Goal: Obtain resource: Download file/media

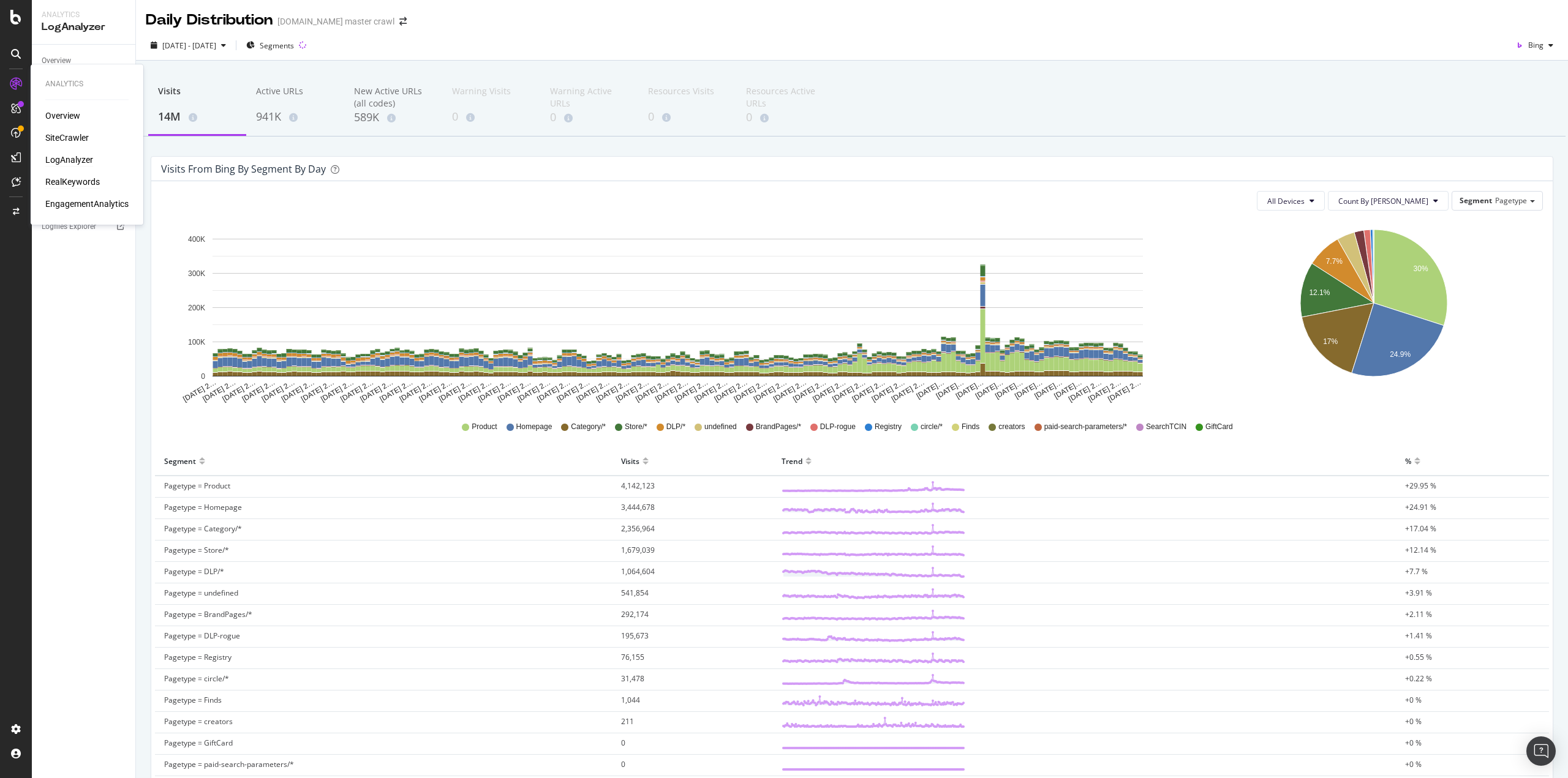
click at [90, 180] on div "RealKeywords" at bounding box center [72, 182] width 54 height 12
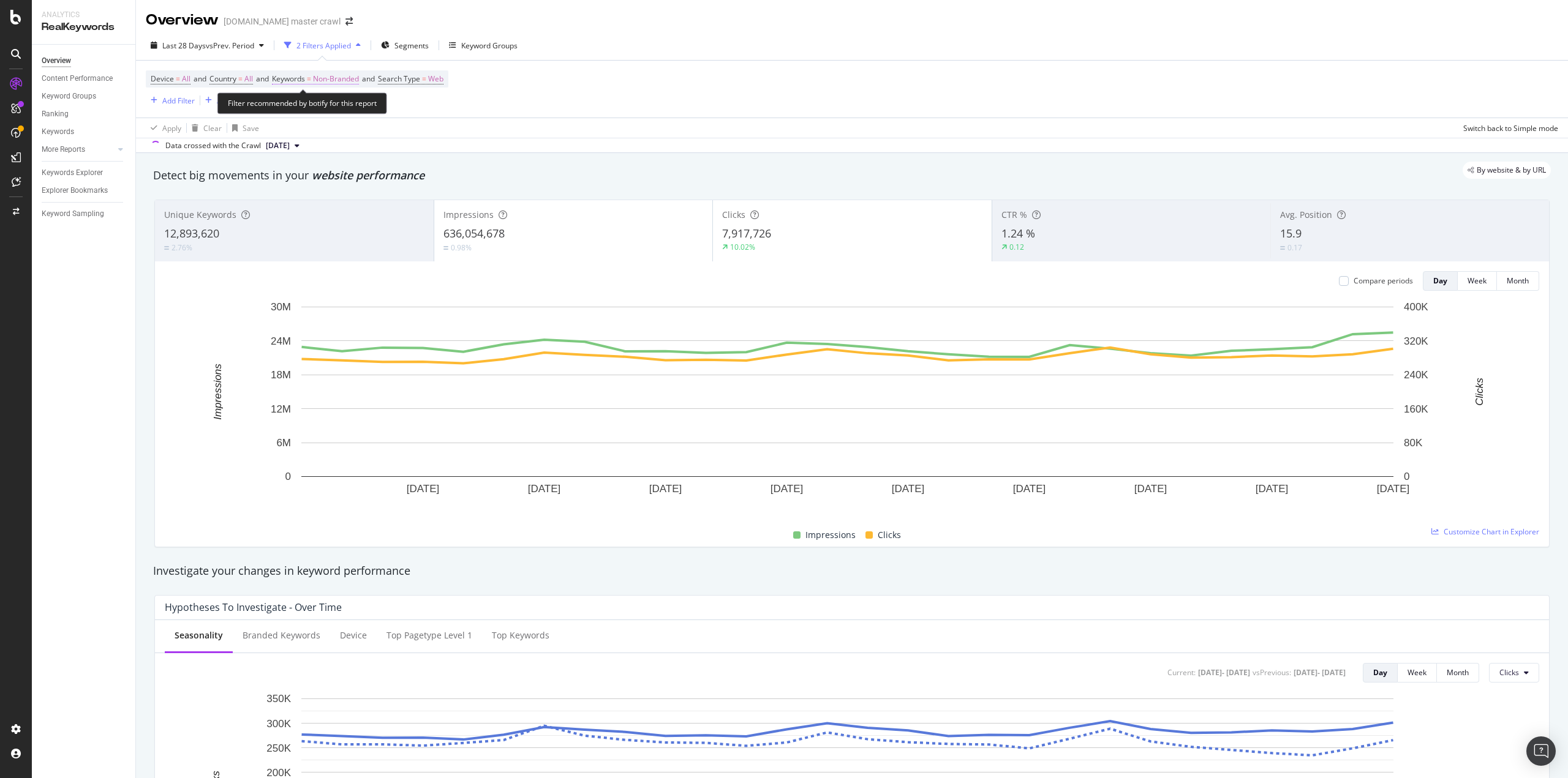
click at [329, 80] on span "Non-Branded" at bounding box center [335, 79] width 46 height 17
click at [331, 111] on span "Non-Branded" at bounding box center [315, 108] width 51 height 11
click at [310, 208] on div "All" at bounding box center [363, 202] width 145 height 18
click at [403, 134] on div "button" at bounding box center [398, 133] width 17 height 7
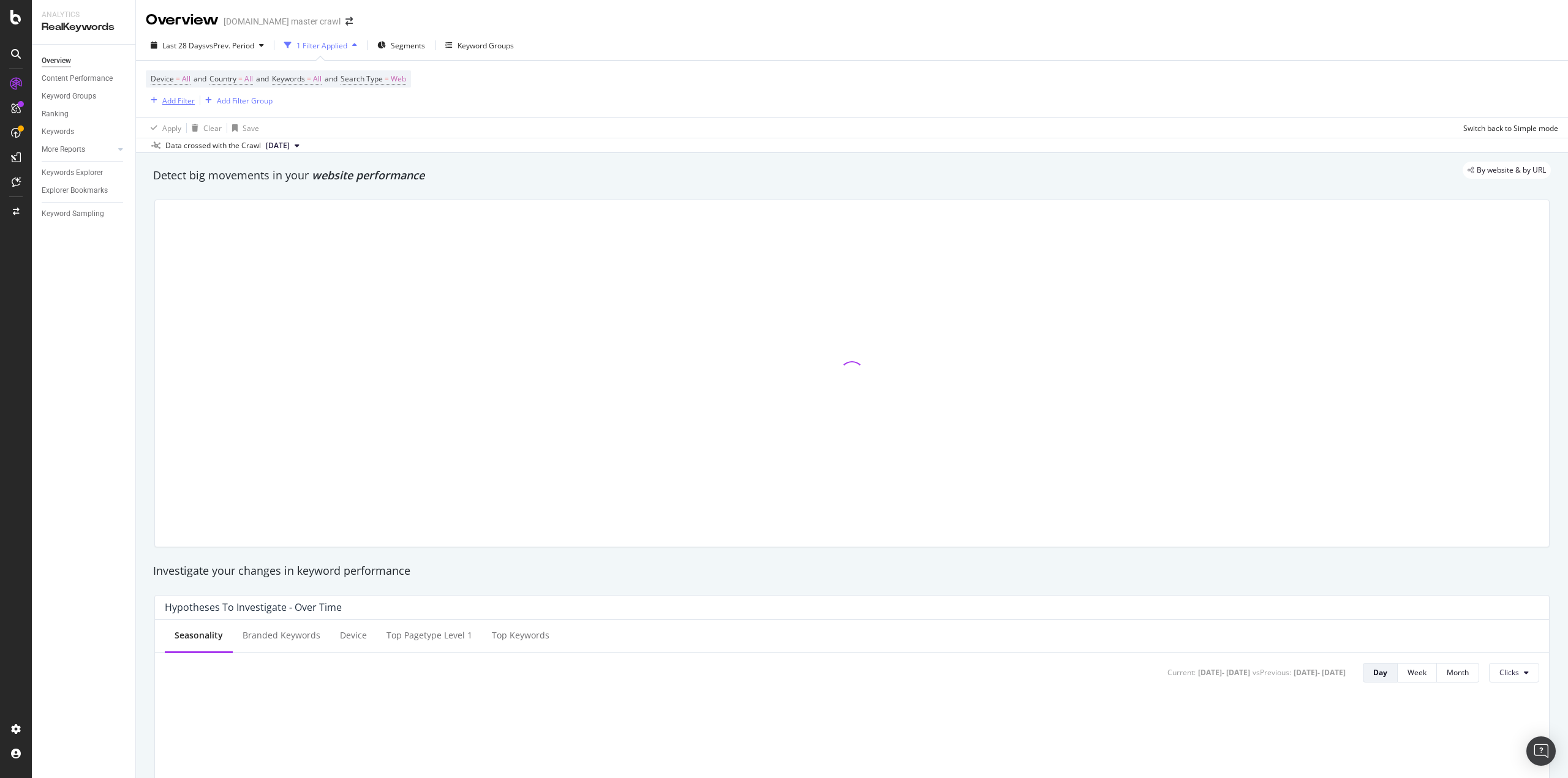
click at [171, 99] on div "Add Filter" at bounding box center [178, 101] width 33 height 11
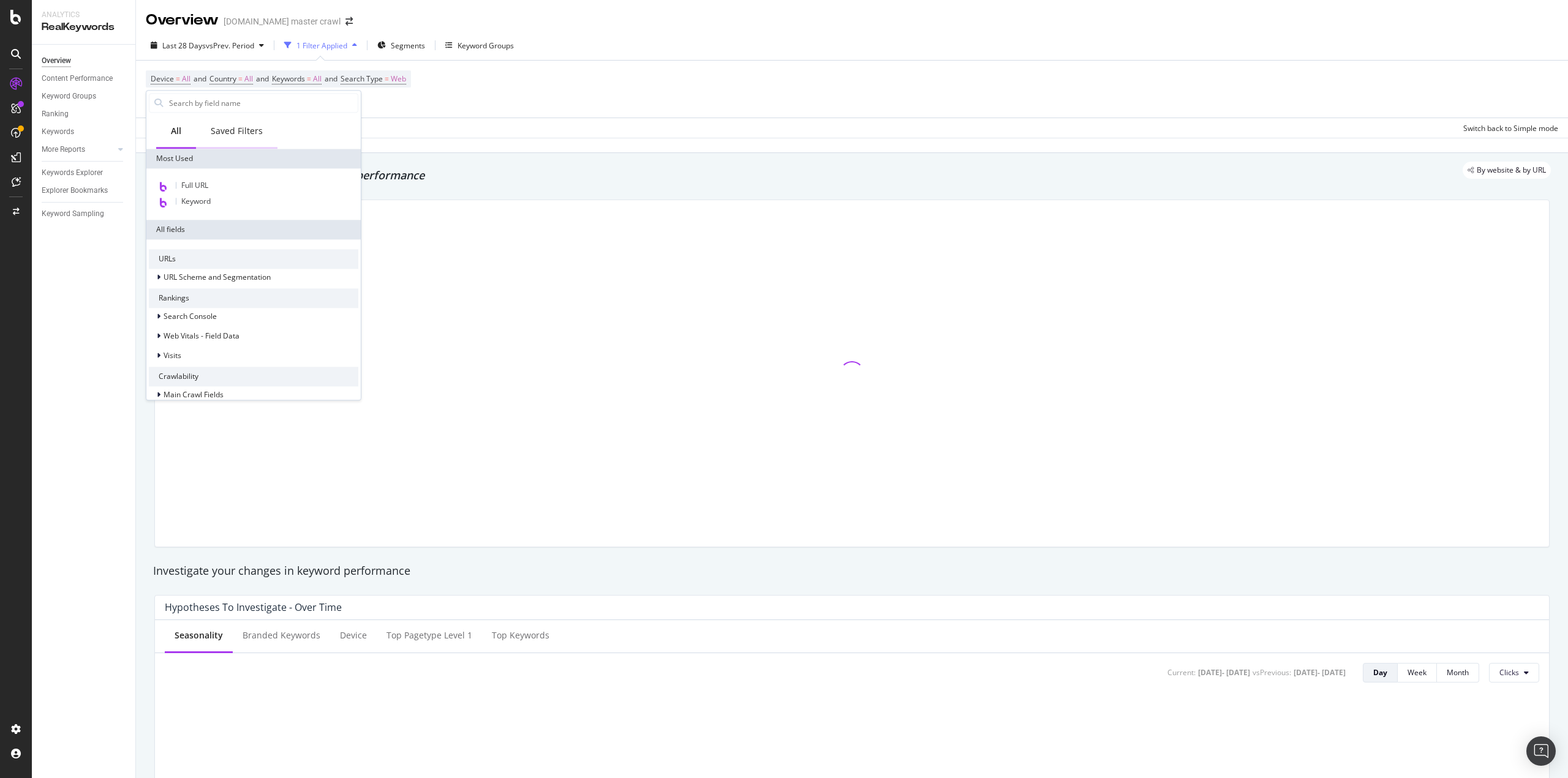
click at [224, 130] on div "Saved Filters" at bounding box center [236, 131] width 52 height 12
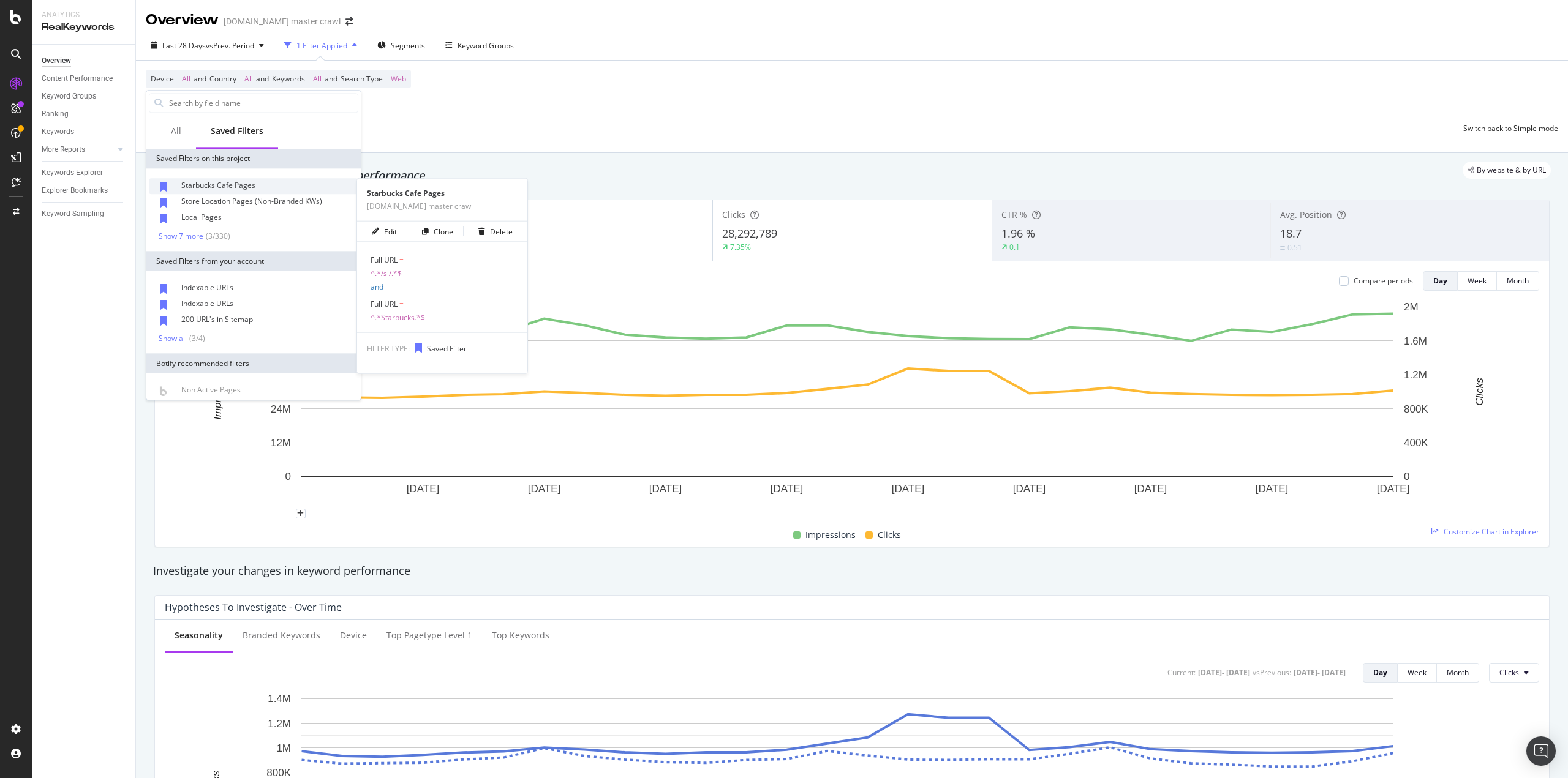
click at [228, 191] on div "Starbucks Cafe Pages" at bounding box center [253, 186] width 209 height 16
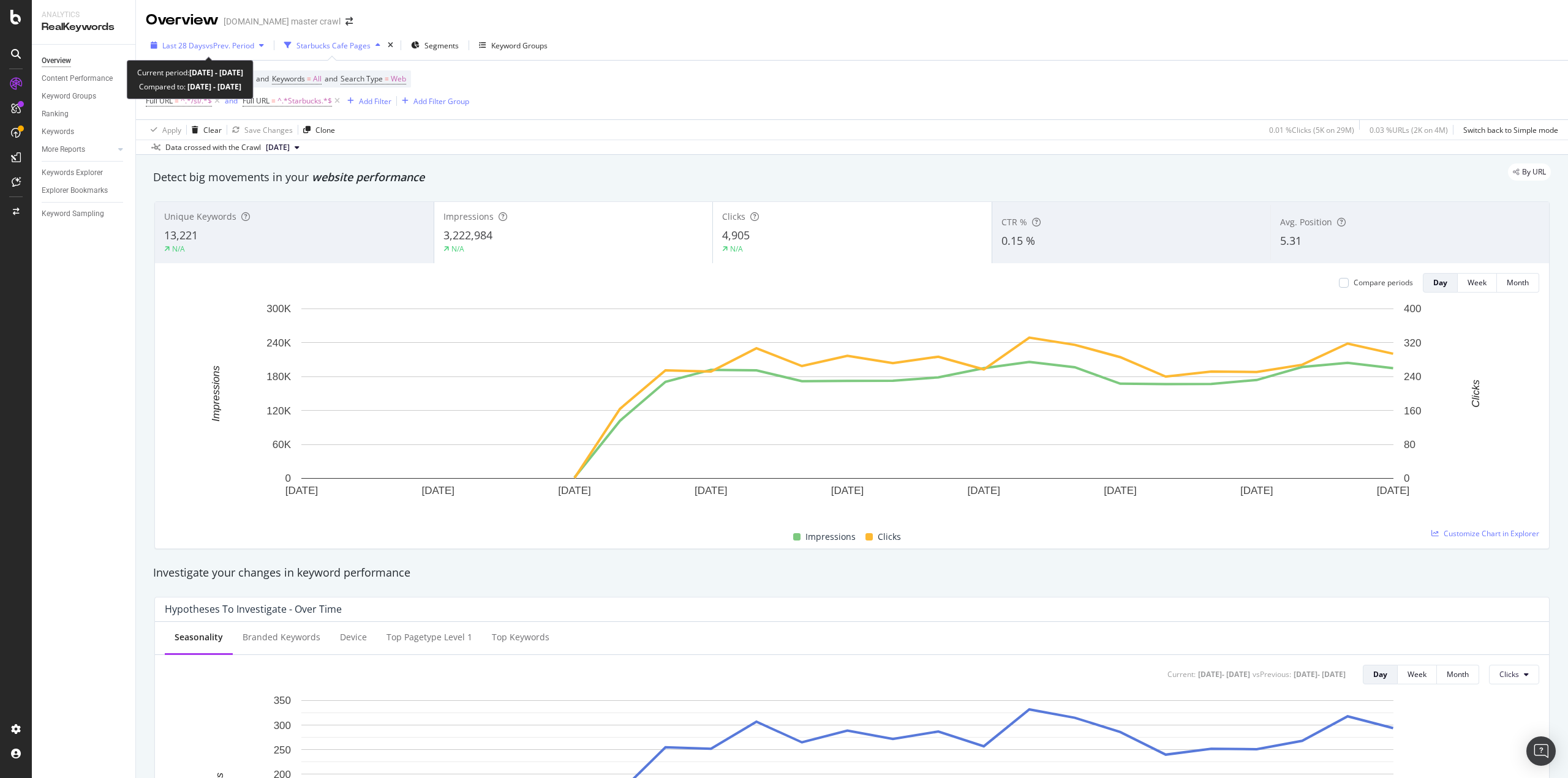
click at [261, 46] on div "button" at bounding box center [262, 45] width 15 height 7
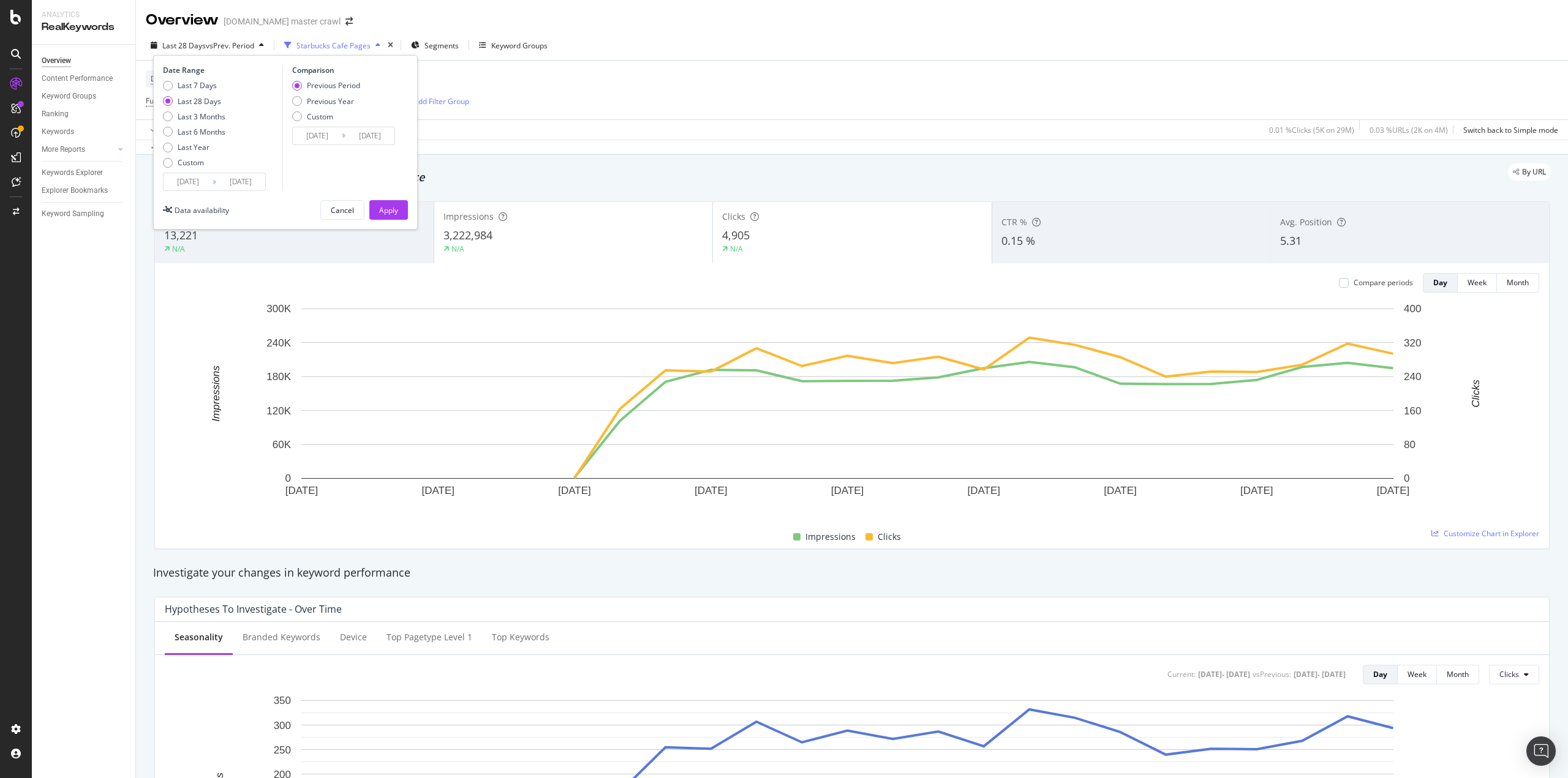
click at [646, 73] on div "Device = All and Country = All and Keywords = All and Search Type = Web Full UR…" at bounding box center [851, 90] width 1413 height 59
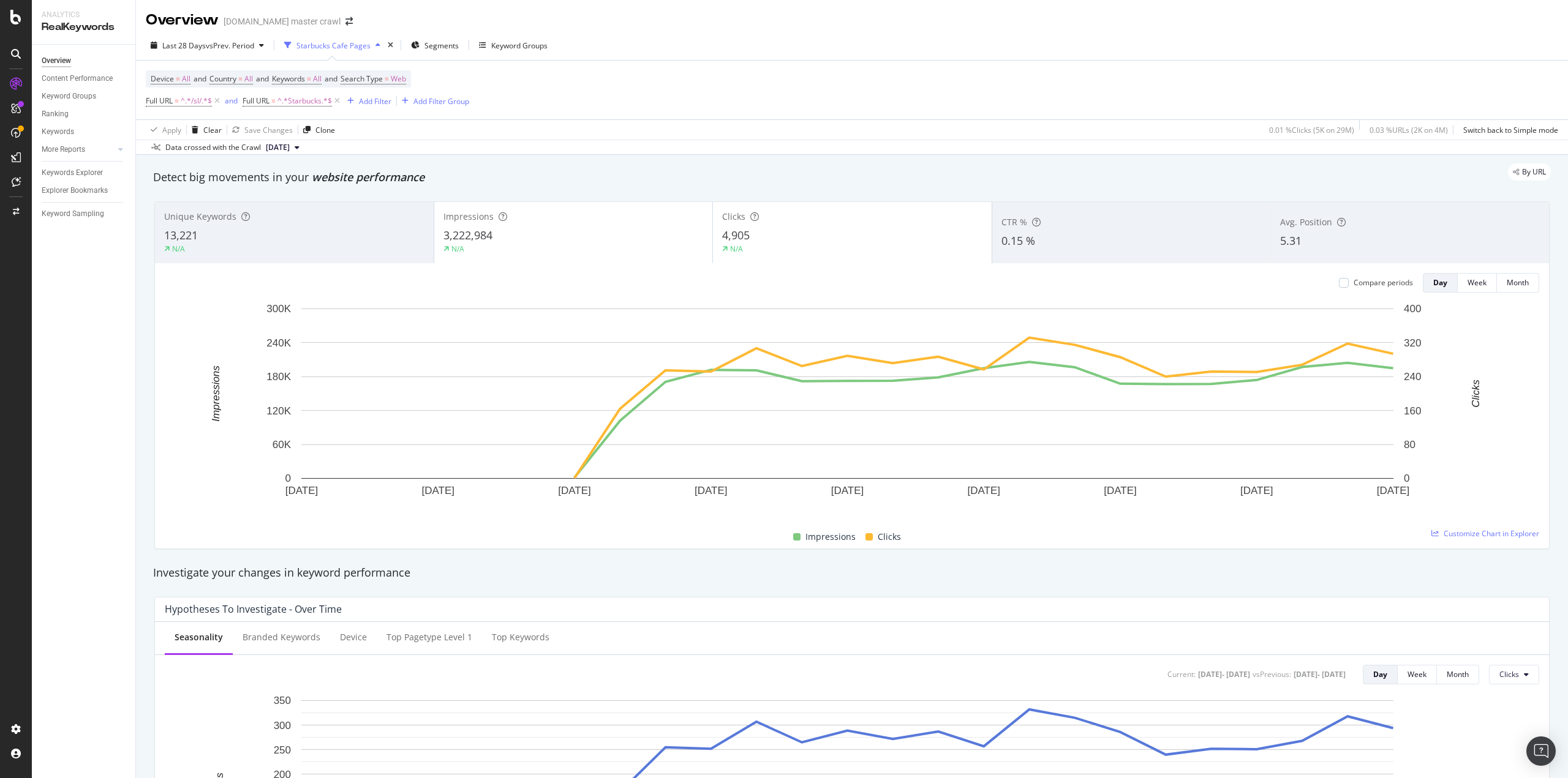
drag, startPoint x: 62, startPoint y: 171, endPoint x: 116, endPoint y: 580, distance: 412.5
click at [62, 171] on div "Keywords Explorer" at bounding box center [72, 173] width 61 height 13
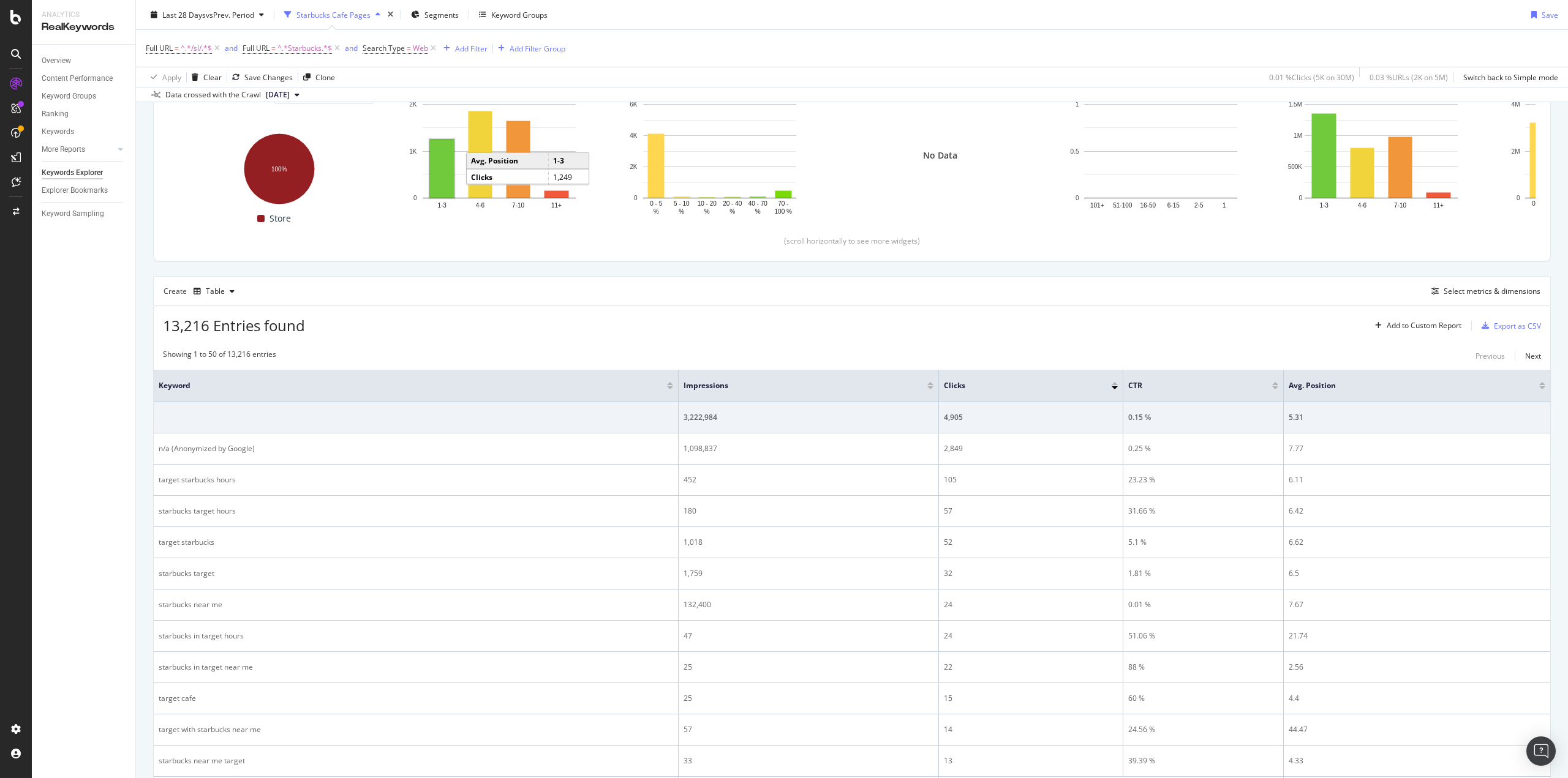
scroll to position [273, 0]
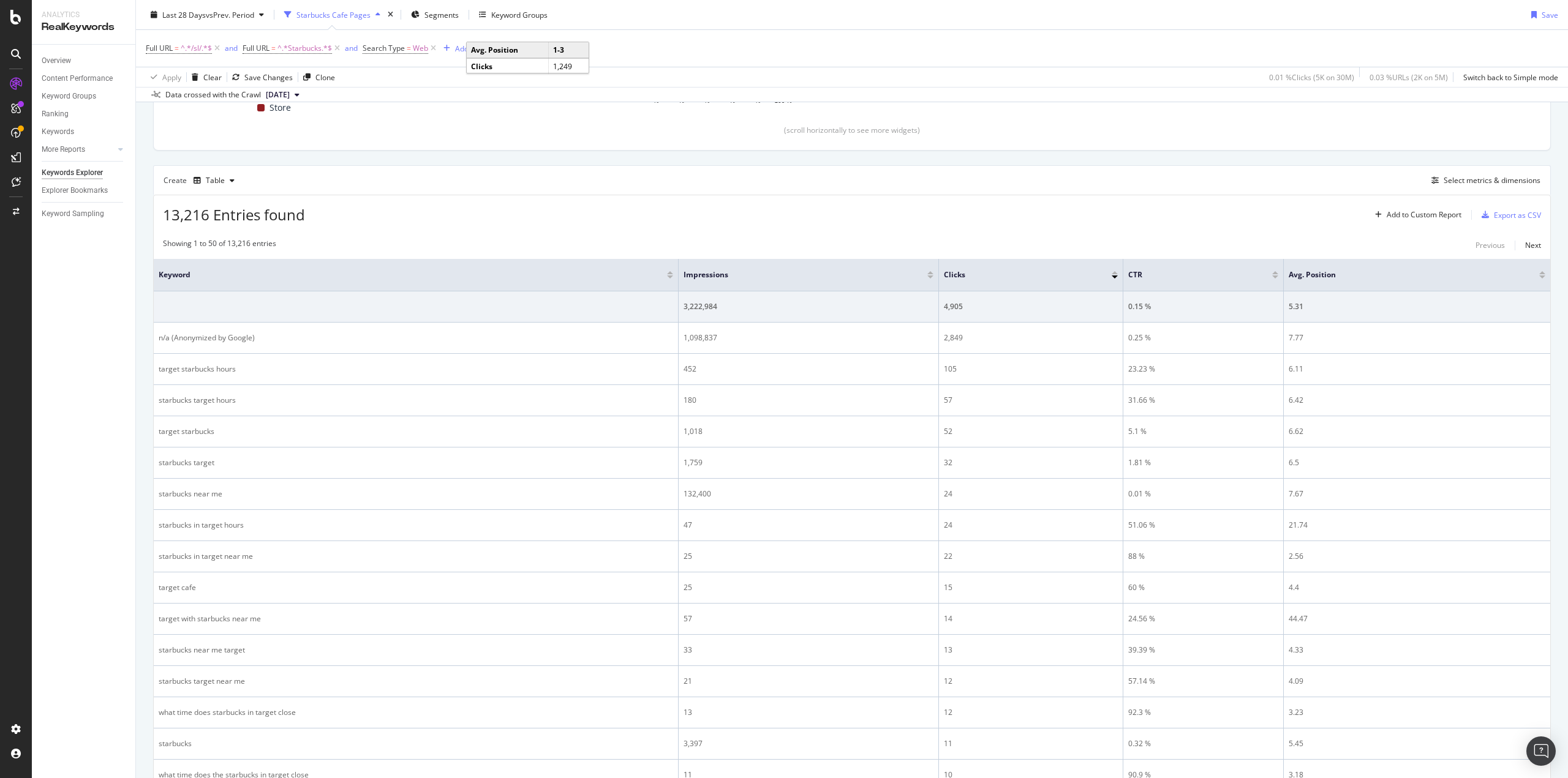
click at [928, 276] on div at bounding box center [930, 277] width 6 height 3
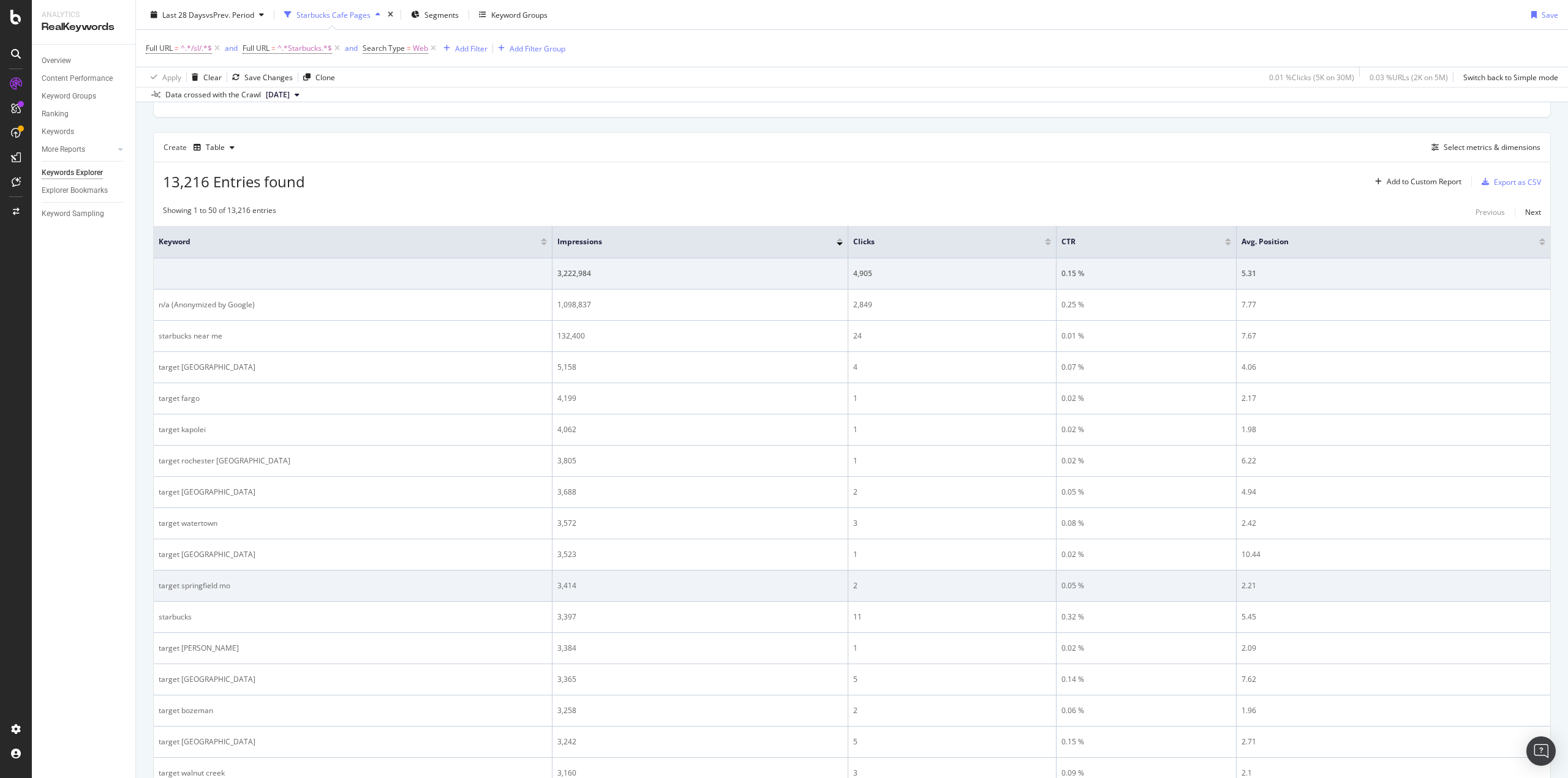
scroll to position [212, 0]
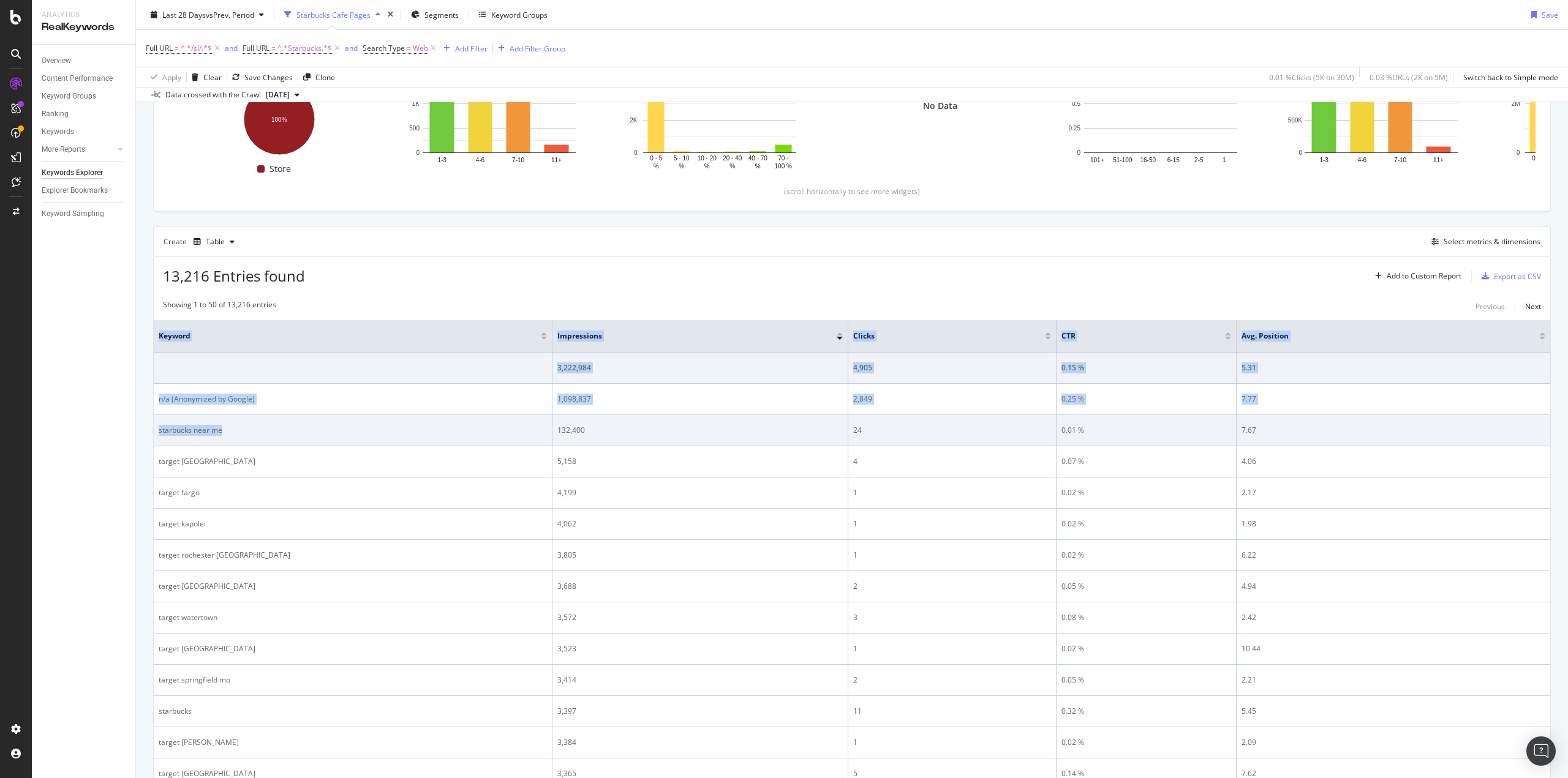
drag, startPoint x: 150, startPoint y: 426, endPoint x: 344, endPoint y: 430, distance: 194.0
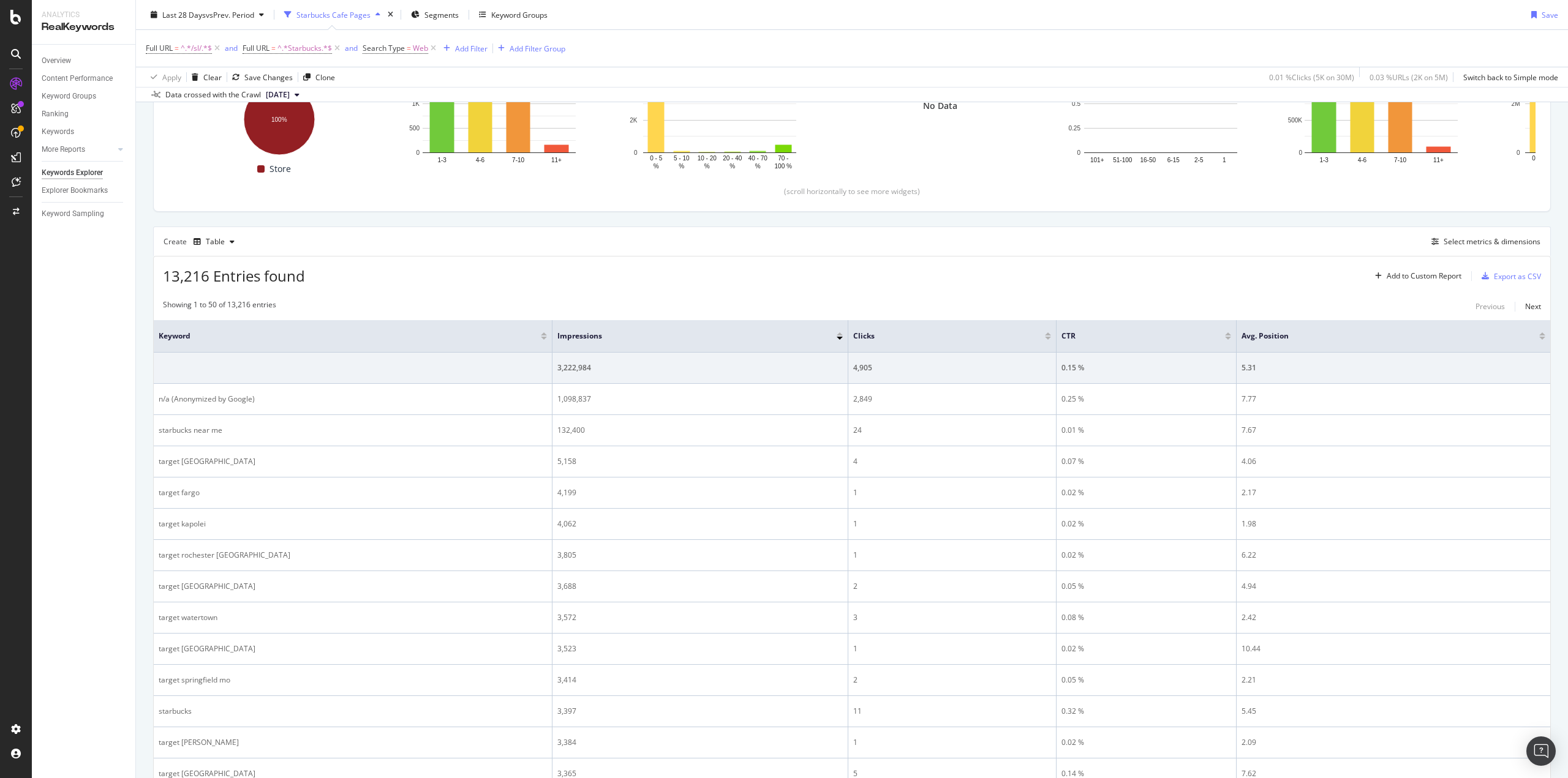
click at [103, 423] on div "Overview Content Performance Keyword Groups Ranking Keywords More Reports Count…" at bounding box center [84, 411] width 104 height 734
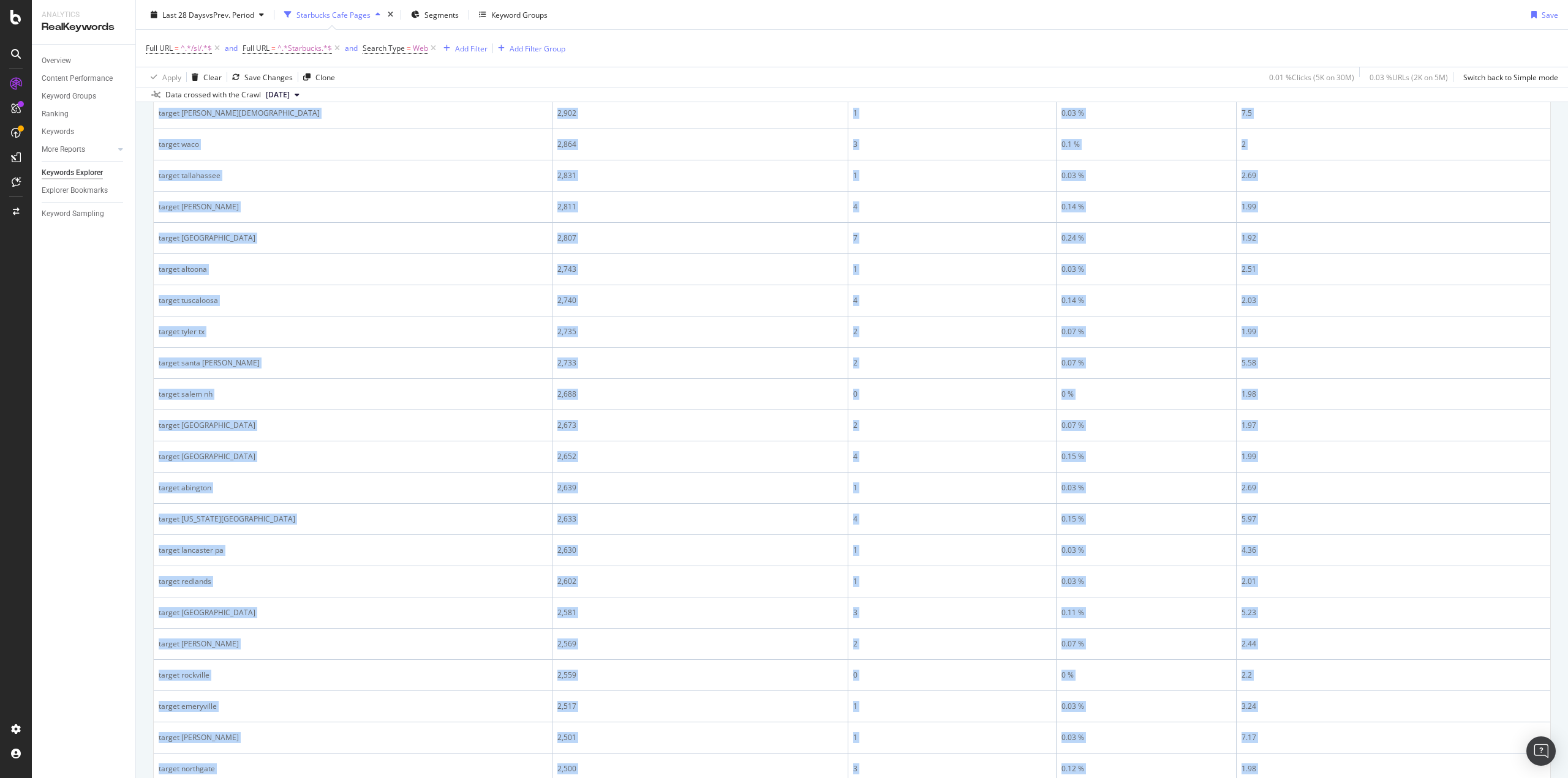
scroll to position [1436, 0]
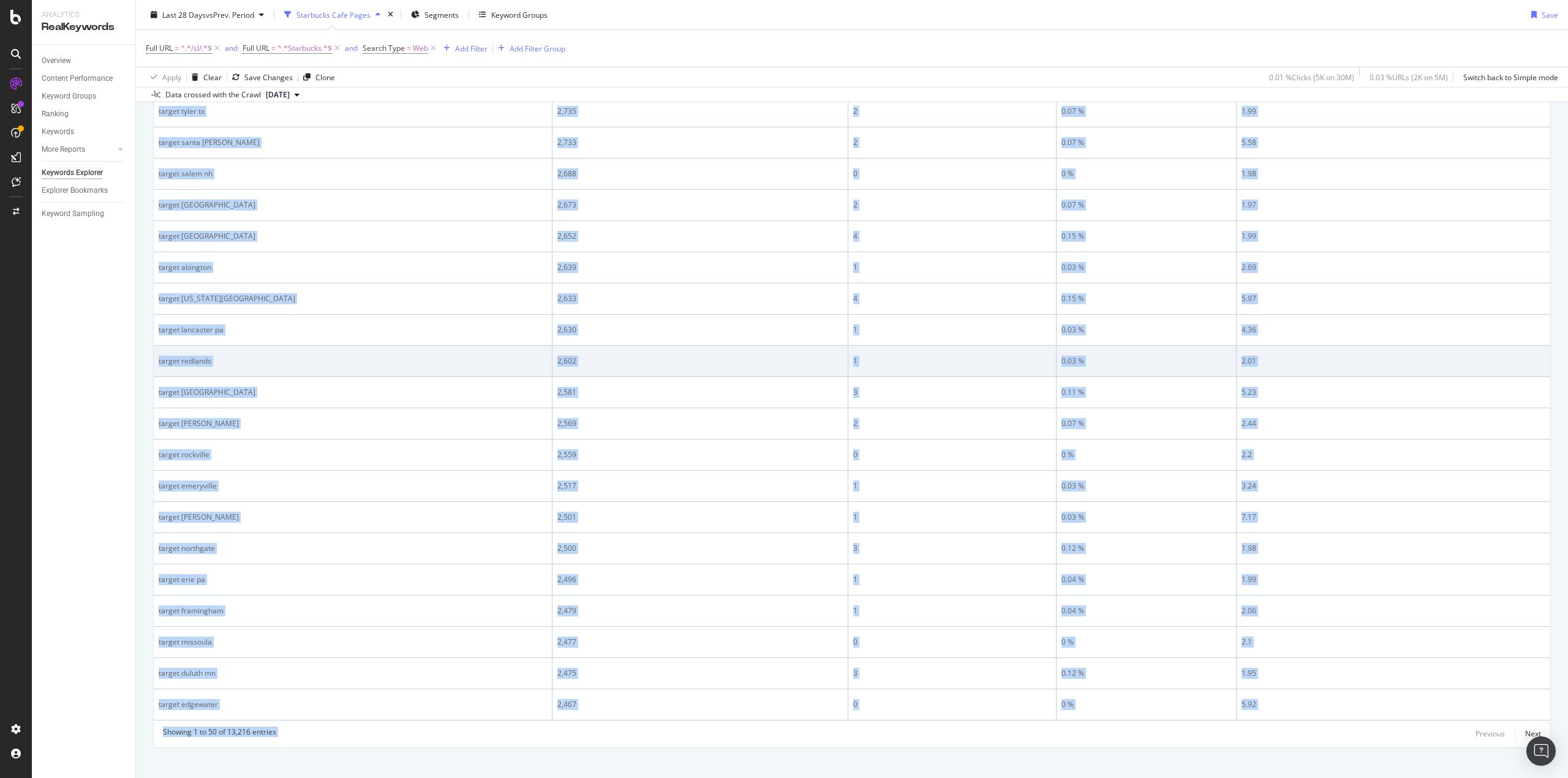
drag, startPoint x: 220, startPoint y: 357, endPoint x: 309, endPoint y: 341, distance: 90.4
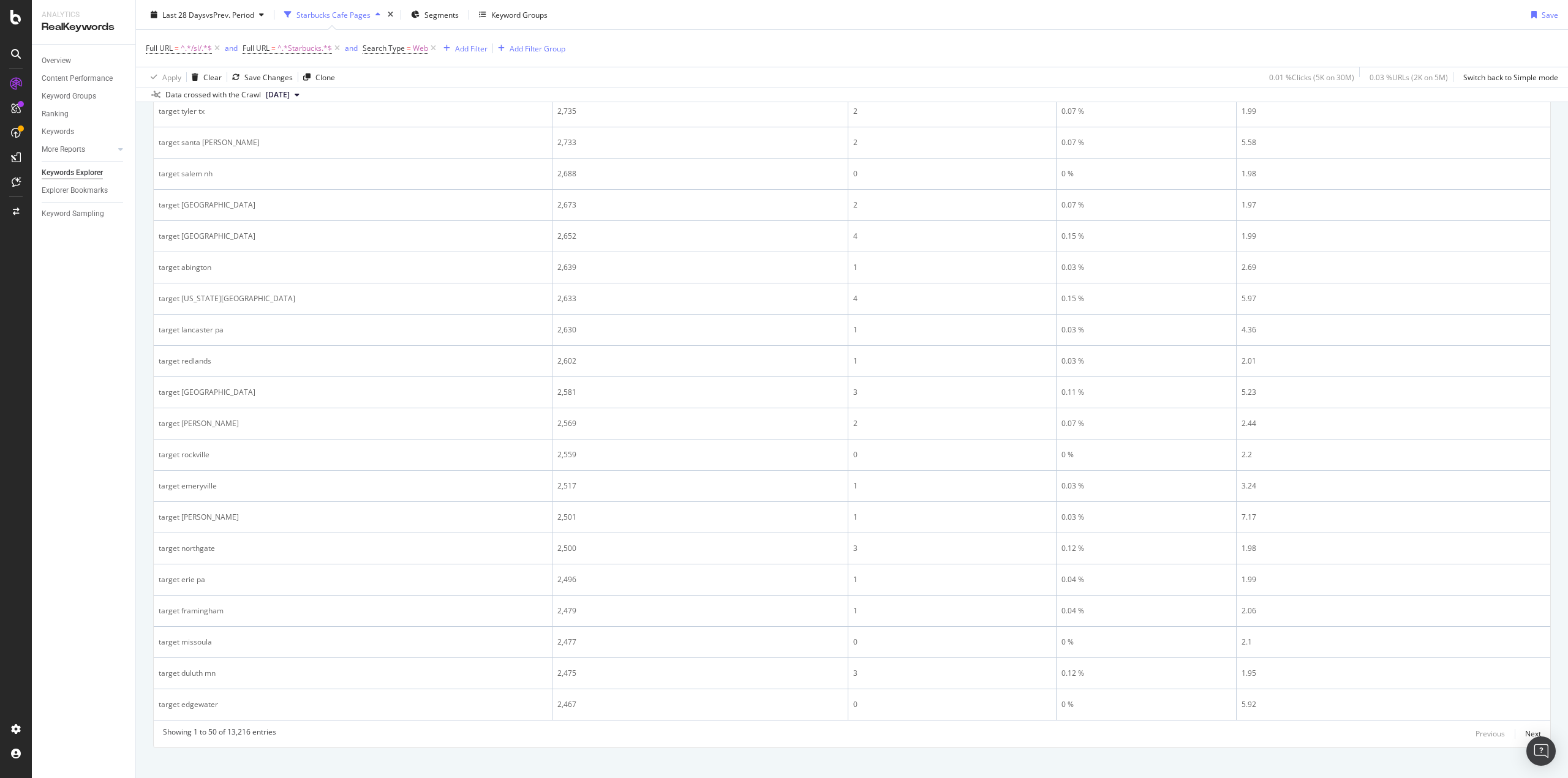
click at [105, 281] on div "Overview Content Performance Keyword Groups Ranking Keywords More Reports Count…" at bounding box center [84, 411] width 104 height 734
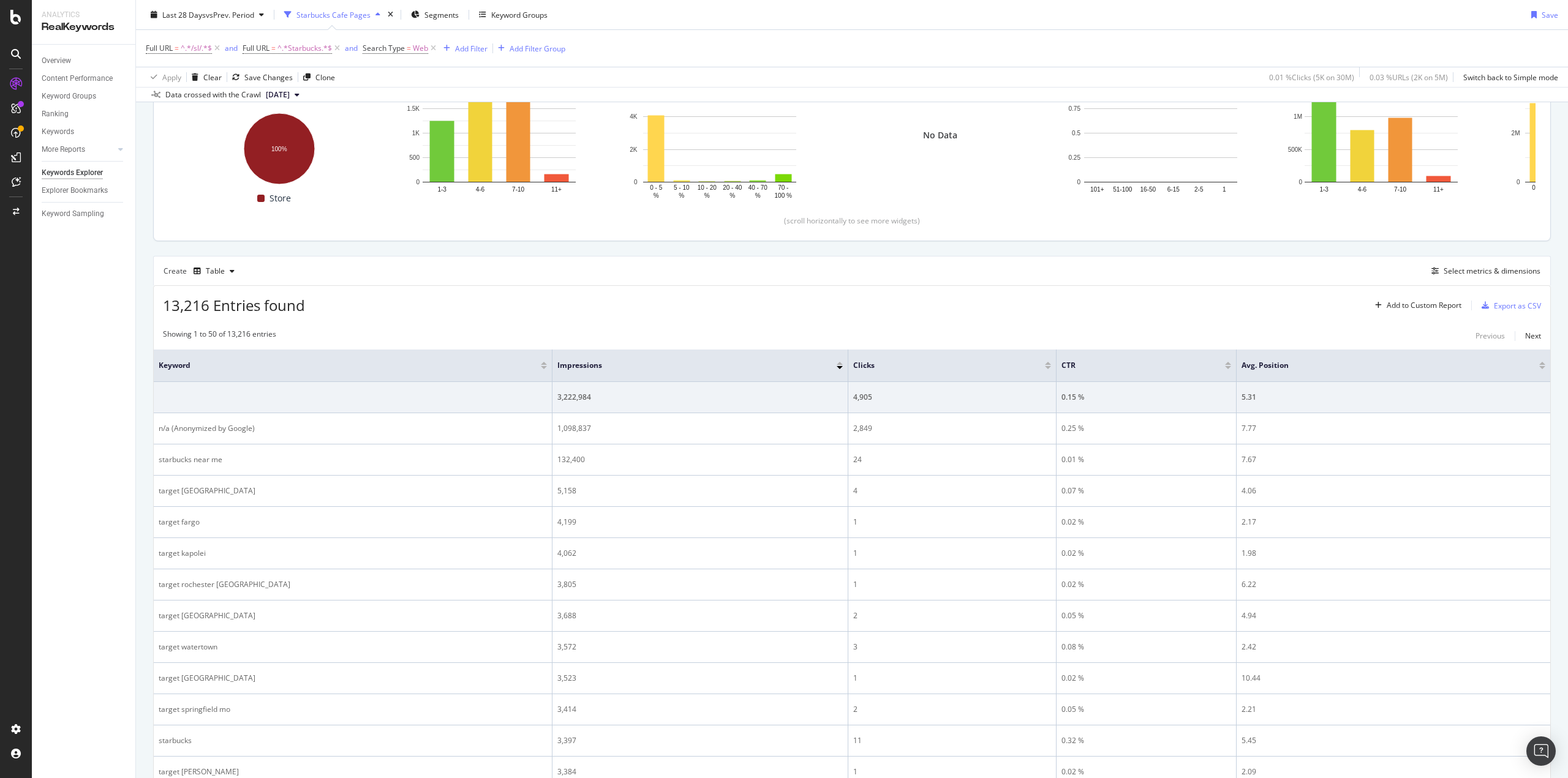
scroll to position [0, 0]
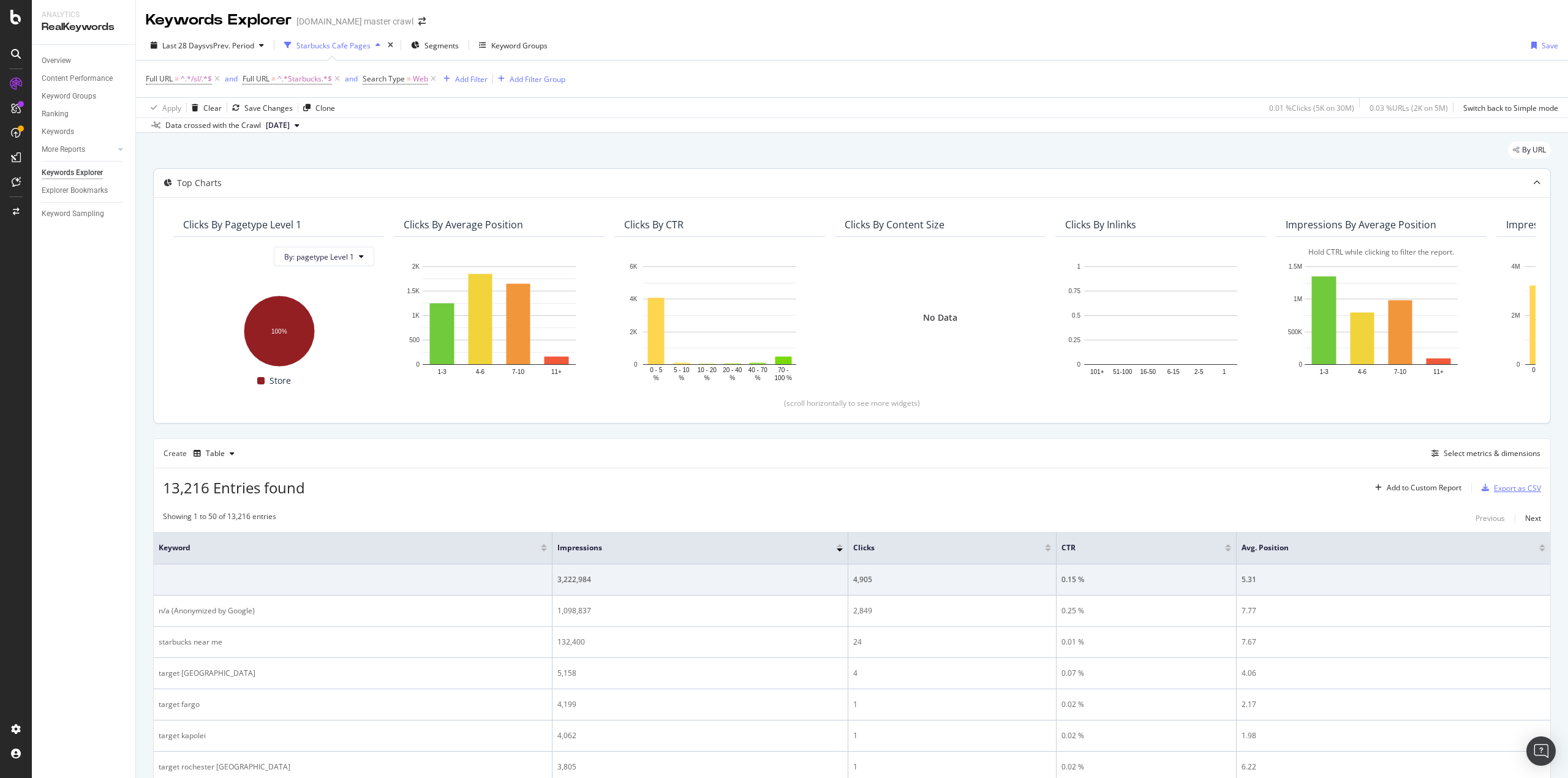
click at [1498, 483] on div "Export as CSV" at bounding box center [1517, 489] width 47 height 11
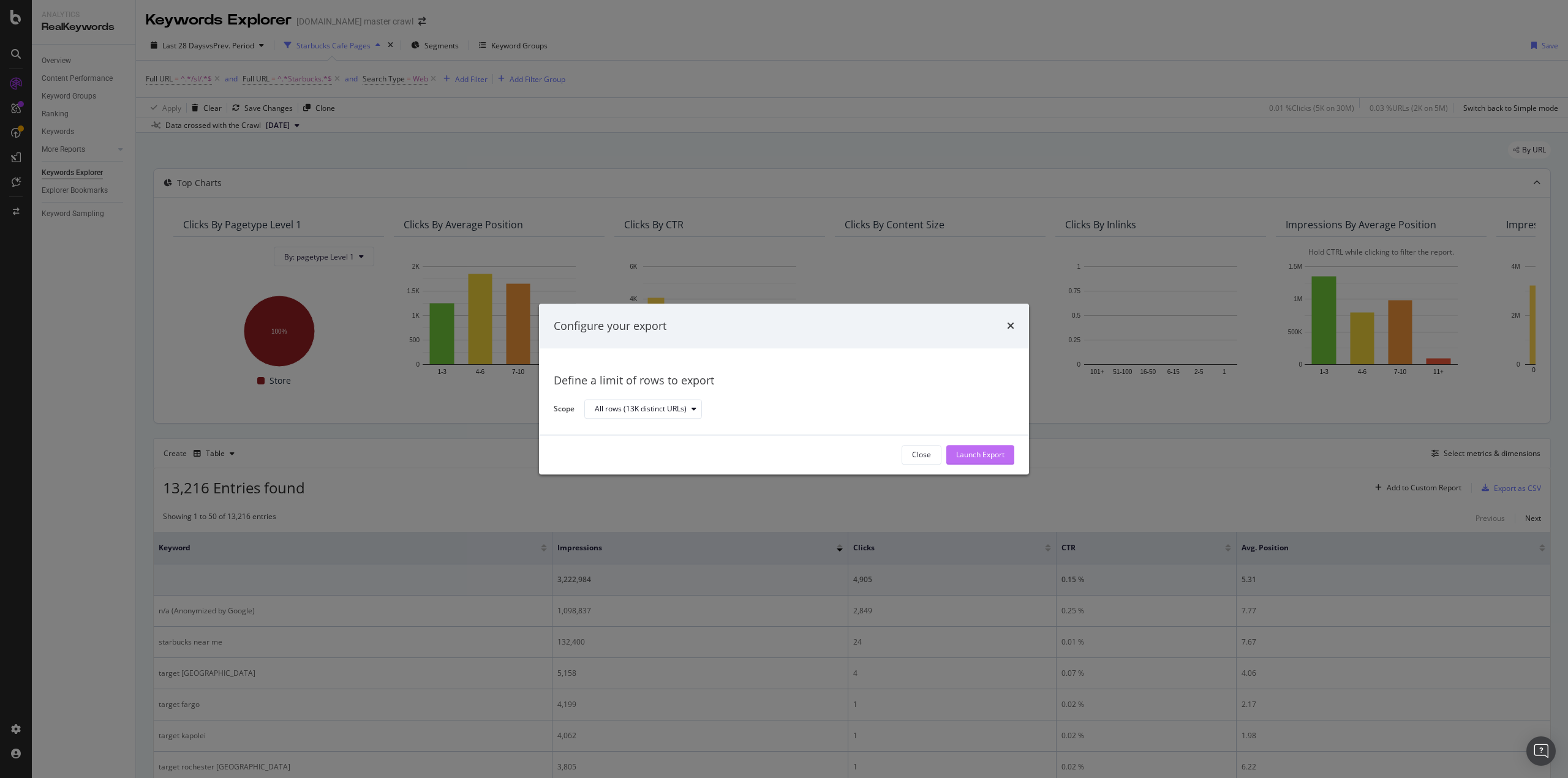
click at [961, 450] on div "Launch Export" at bounding box center [980, 455] width 48 height 11
